Goal: Task Accomplishment & Management: Manage account settings

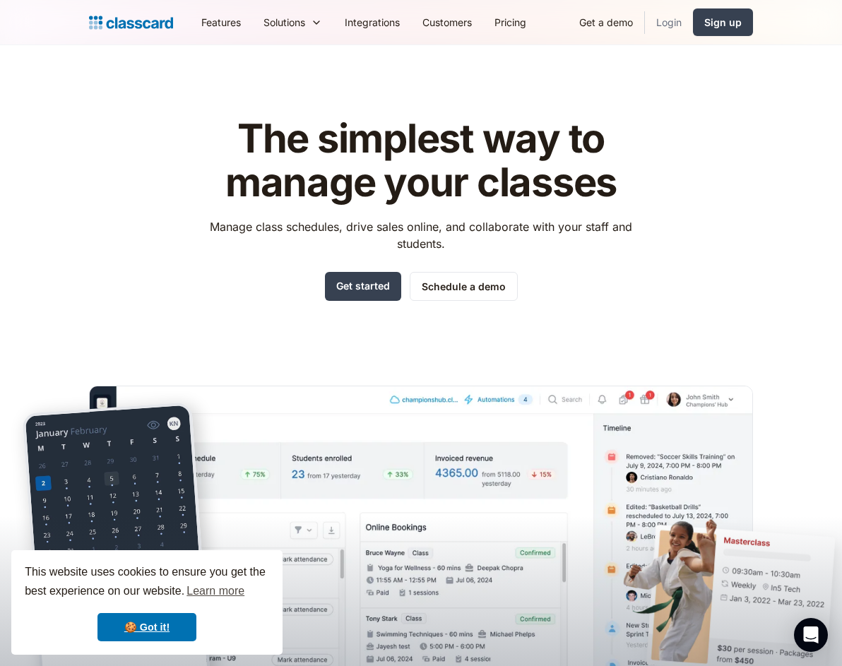
click at [675, 27] on link "Login" at bounding box center [669, 22] width 48 height 32
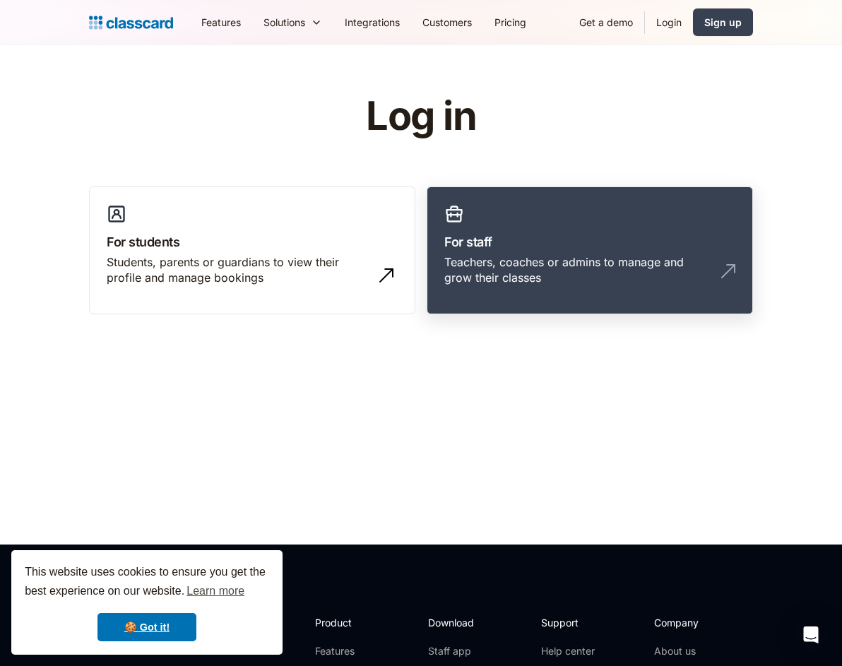
click at [513, 266] on div "Teachers, coaches or admins to manage and grow their classes" at bounding box center [575, 270] width 263 height 32
